Goal: Information Seeking & Learning: Learn about a topic

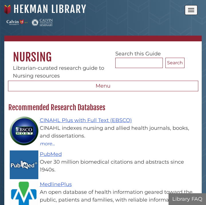
scroll to position [62, 196]
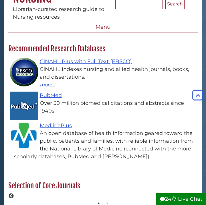
scroll to position [59, 0]
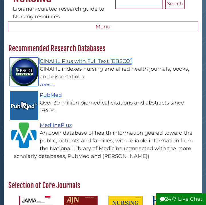
click at [78, 61] on link "CINAHL Plus with Full Text (EBSCO)" at bounding box center [86, 61] width 92 height 6
click at [67, 62] on link "CINAHL Plus with Full Text (EBSCO)" at bounding box center [86, 61] width 92 height 6
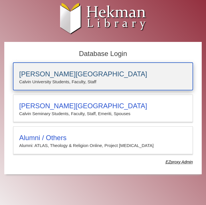
click at [78, 75] on h3 "[PERSON_NAME][GEOGRAPHIC_DATA]" at bounding box center [103, 74] width 168 height 8
